Goal: Check status: Check status

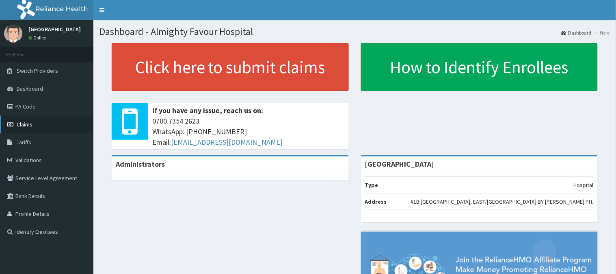
click at [26, 123] on span "Claims" at bounding box center [25, 124] width 16 height 7
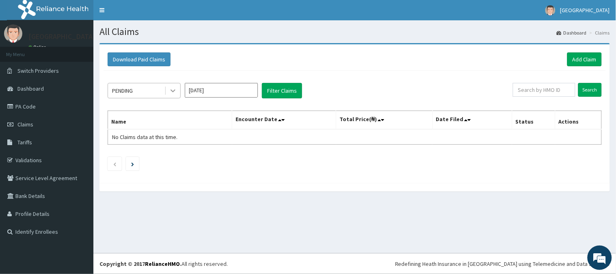
click at [172, 91] on icon at bounding box center [173, 91] width 5 height 3
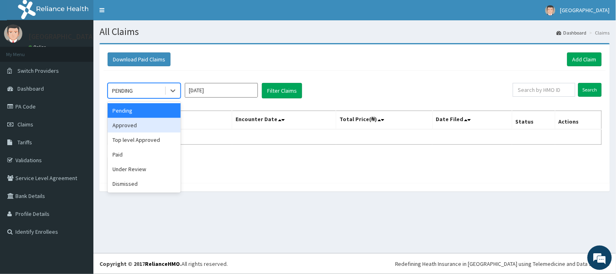
click at [151, 123] on div "Approved" at bounding box center [144, 125] width 73 height 15
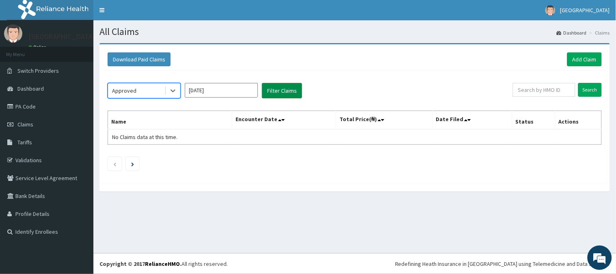
click at [285, 91] on button "Filter Claims" at bounding box center [282, 90] width 40 height 15
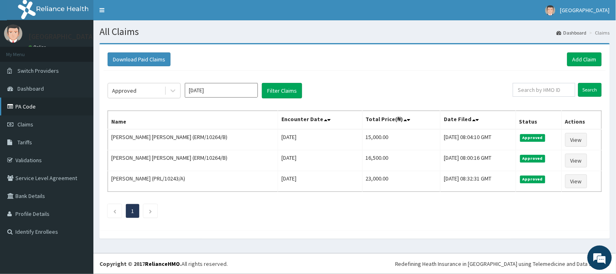
click at [33, 104] on link "PA Code" at bounding box center [46, 106] width 93 height 18
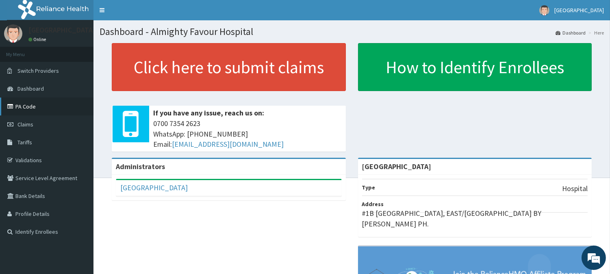
click at [33, 107] on link "PA Code" at bounding box center [46, 106] width 93 height 18
